Goal: Find specific page/section: Find specific page/section

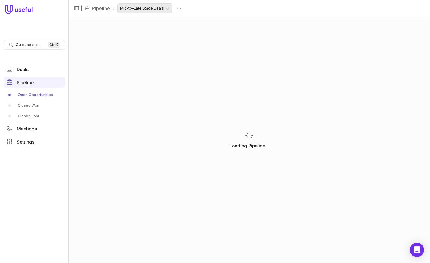
click at [166, 10] on html "Quick search... Ctrl K Deals Pipeline Open Opportunities Closed Won Closed Lost…" at bounding box center [215, 131] width 430 height 263
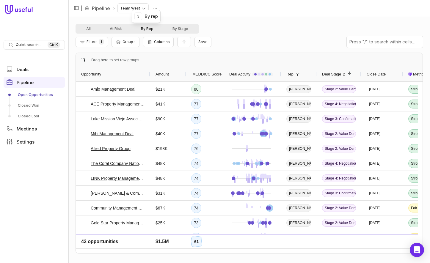
click at [150, 31] on button "By Rep" at bounding box center [147, 28] width 32 height 7
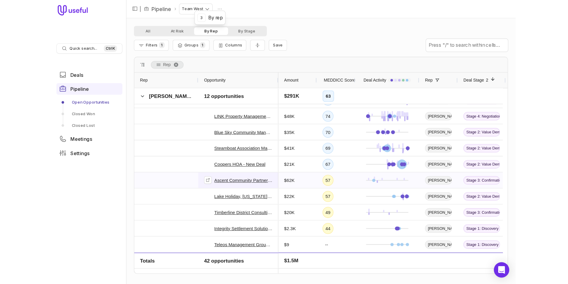
scroll to position [472, 0]
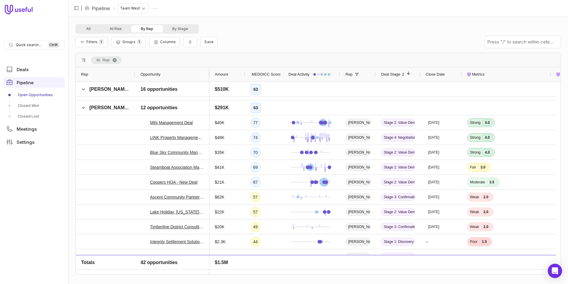
click at [429, 75] on span "Close Date" at bounding box center [435, 74] width 19 height 7
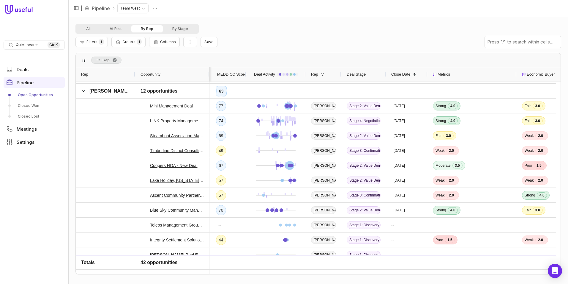
scroll to position [0, 48]
